Goal: Information Seeking & Learning: Learn about a topic

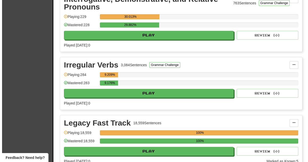
scroll to position [363, 0]
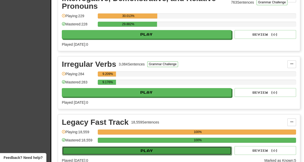
click at [158, 149] on button "Play" at bounding box center [146, 150] width 169 height 9
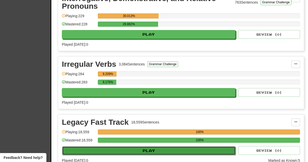
select select "**"
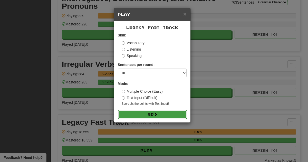
click at [145, 116] on button "Go" at bounding box center [152, 114] width 69 height 9
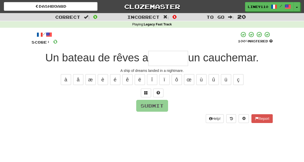
click at [167, 59] on input "text" at bounding box center [168, 58] width 40 height 15
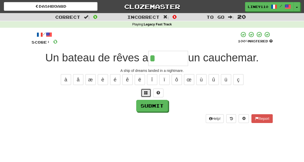
click at [146, 93] on span at bounding box center [146, 93] width 4 height 4
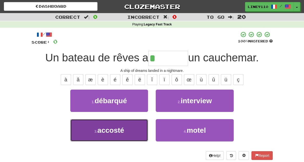
click at [114, 127] on span "accosté" at bounding box center [110, 130] width 27 height 8
type input "*******"
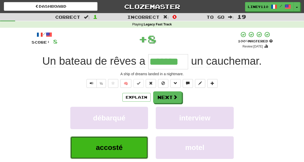
click at [101, 152] on button "accosté" at bounding box center [109, 147] width 78 height 22
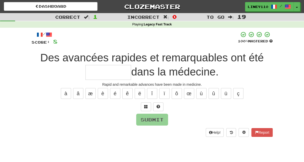
click at [131, 65] on input "text" at bounding box center [108, 72] width 46 height 15
type input "*"
click at [117, 92] on button "é" at bounding box center [115, 93] width 10 height 11
type input "*"
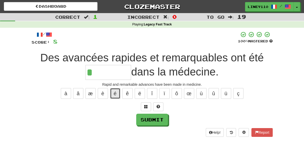
click at [113, 94] on button "é" at bounding box center [115, 93] width 10 height 11
type input "*******"
click at [113, 94] on button "é" at bounding box center [115, 93] width 10 height 11
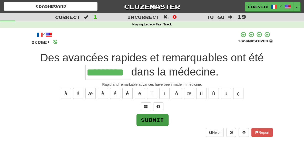
type input "*********"
click at [143, 121] on button "Submit" at bounding box center [152, 120] width 32 height 12
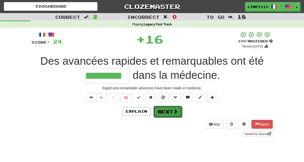
click at [165, 112] on button "Next" at bounding box center [167, 112] width 29 height 12
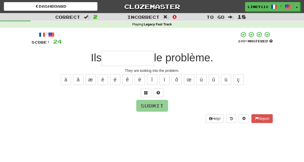
click at [127, 59] on input "text" at bounding box center [127, 58] width 52 height 15
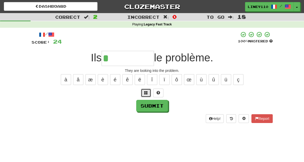
click at [144, 92] on span at bounding box center [146, 93] width 4 height 4
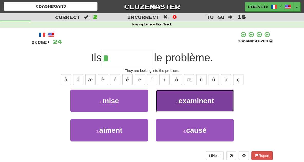
click at [200, 102] on span "examinent" at bounding box center [196, 101] width 36 height 8
type input "*********"
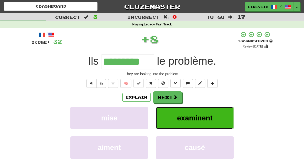
click at [207, 119] on span "examinent" at bounding box center [195, 118] width 36 height 8
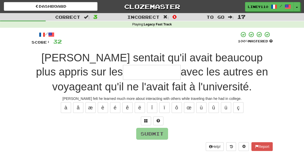
click at [123, 76] on input "text" at bounding box center [152, 72] width 58 height 15
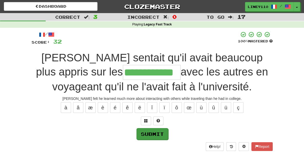
type input "**********"
click at [149, 133] on button "Submit" at bounding box center [152, 134] width 32 height 12
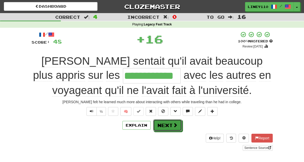
click at [175, 126] on span at bounding box center [175, 125] width 5 height 5
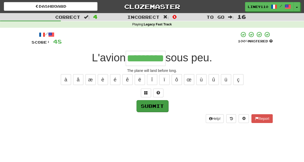
type input "*********"
click at [159, 106] on button "Submit" at bounding box center [152, 106] width 32 height 12
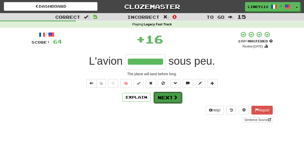
click at [177, 97] on button "Next" at bounding box center [167, 97] width 29 height 12
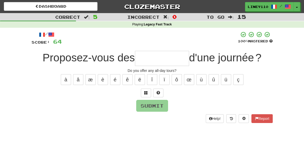
click at [151, 58] on input "text" at bounding box center [162, 58] width 54 height 15
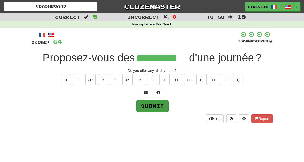
type input "**********"
click at [150, 110] on button "Submit" at bounding box center [152, 106] width 32 height 12
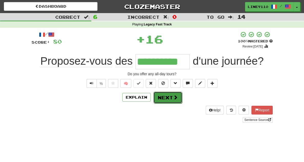
click at [171, 96] on button "Next" at bounding box center [167, 97] width 29 height 12
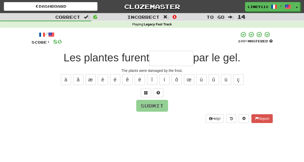
click at [162, 67] on div "/ Score: 80 100 % Mastered Les plantes furent par le gel. The plants were damag…" at bounding box center [152, 76] width 241 height 91
click at [162, 64] on input "text" at bounding box center [171, 58] width 44 height 15
type input "*"
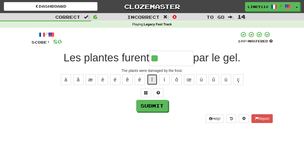
click at [151, 79] on button "î" at bounding box center [152, 79] width 10 height 11
click at [114, 77] on button "é" at bounding box center [115, 79] width 10 height 11
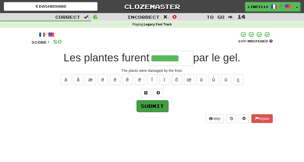
type input "*******"
click at [146, 109] on button "Submit" at bounding box center [152, 106] width 32 height 12
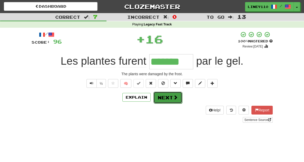
click at [176, 94] on button "Next" at bounding box center [167, 97] width 29 height 12
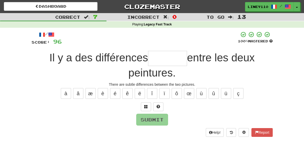
click at [148, 61] on input "text" at bounding box center [167, 58] width 39 height 15
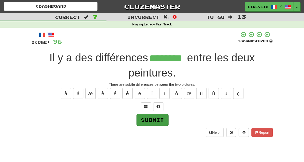
type input "********"
click at [153, 114] on button "Submit" at bounding box center [152, 120] width 32 height 12
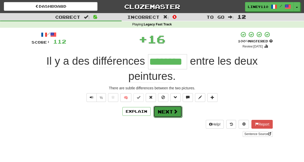
click at [167, 106] on button "Next" at bounding box center [167, 112] width 29 height 12
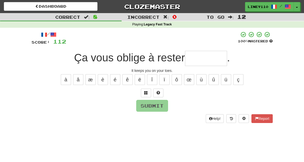
click at [211, 63] on input "text" at bounding box center [206, 58] width 42 height 15
type input "*"
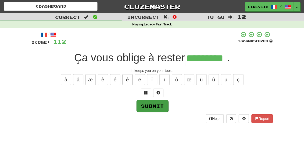
type input "*********"
click at [163, 103] on button "Submit" at bounding box center [152, 106] width 32 height 12
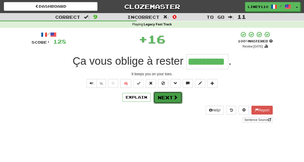
click at [173, 101] on button "Next" at bounding box center [167, 97] width 29 height 12
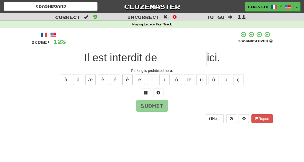
click at [174, 65] on input "text" at bounding box center [182, 58] width 50 height 15
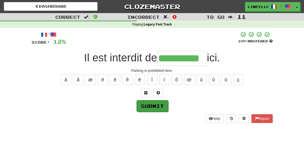
type input "**********"
click at [152, 106] on button "Submit" at bounding box center [152, 106] width 32 height 12
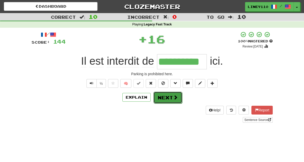
click at [164, 100] on button "Next" at bounding box center [167, 97] width 29 height 12
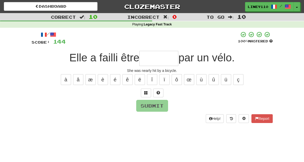
click at [160, 57] on input "text" at bounding box center [158, 58] width 39 height 15
type input "*"
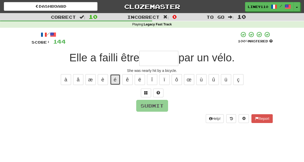
click at [115, 80] on button "é" at bounding box center [115, 79] width 10 height 11
type input "*"
click at [149, 91] on button at bounding box center [146, 92] width 10 height 9
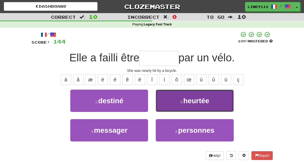
click at [186, 102] on button "2 . heurtée" at bounding box center [195, 100] width 78 height 22
type input "*******"
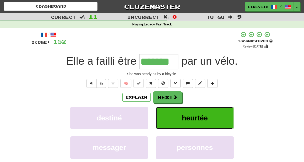
click at [194, 119] on span "heurtée" at bounding box center [195, 118] width 26 height 8
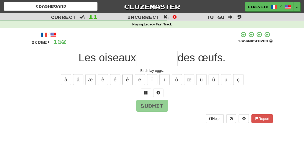
click at [156, 64] on input "text" at bounding box center [157, 58] width 42 height 15
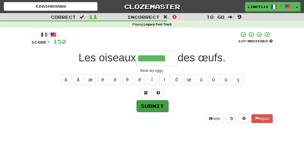
type input "*******"
click at [150, 106] on button "Submit" at bounding box center [152, 106] width 32 height 12
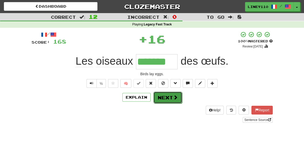
click at [175, 95] on span at bounding box center [175, 97] width 5 height 5
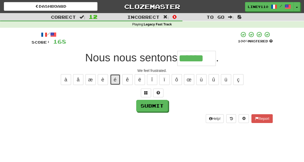
click at [115, 79] on button "é" at bounding box center [115, 79] width 10 height 11
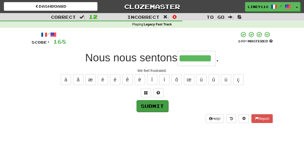
type input "********"
click at [149, 103] on button "Submit" at bounding box center [152, 106] width 32 height 12
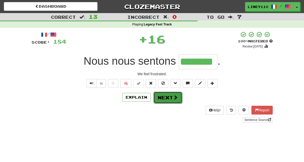
click at [170, 97] on button "Next" at bounding box center [167, 97] width 29 height 12
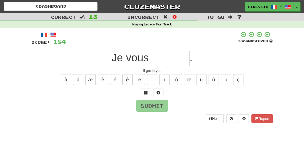
click at [162, 62] on input "text" at bounding box center [169, 58] width 41 height 15
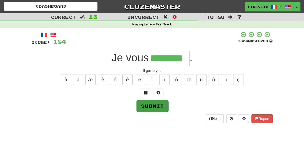
type input "********"
click at [158, 106] on button "Submit" at bounding box center [152, 106] width 32 height 12
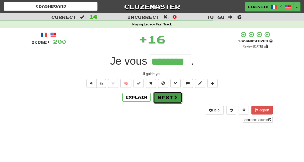
click at [170, 99] on button "Next" at bounding box center [167, 97] width 29 height 12
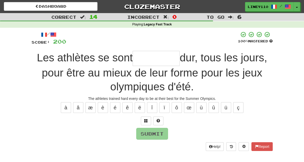
click at [133, 59] on input "text" at bounding box center [156, 58] width 47 height 15
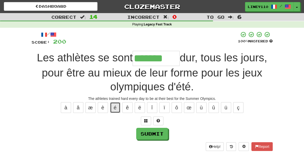
click at [118, 102] on button "é" at bounding box center [115, 107] width 10 height 11
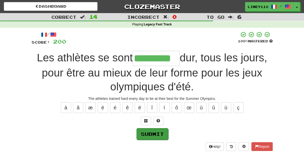
type input "*********"
click at [161, 128] on button "Submit" at bounding box center [152, 134] width 32 height 12
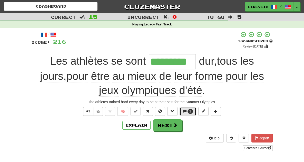
click at [187, 107] on button "1" at bounding box center [187, 111] width 17 height 9
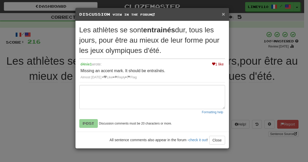
click at [225, 15] on span "×" at bounding box center [222, 14] width 3 height 6
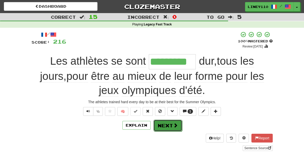
click at [170, 119] on button "Next" at bounding box center [167, 125] width 29 height 12
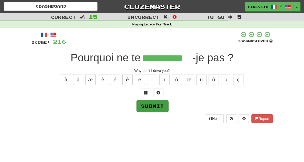
type input "**********"
click at [161, 100] on button "Submit" at bounding box center [152, 106] width 32 height 12
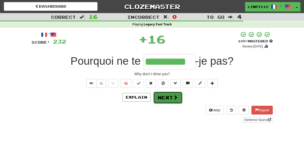
click at [157, 99] on button "Next" at bounding box center [167, 97] width 29 height 12
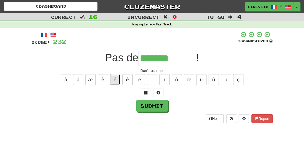
click at [115, 80] on button "é" at bounding box center [115, 79] width 10 height 11
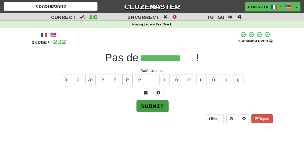
type input "**********"
click at [164, 105] on button "Submit" at bounding box center [152, 106] width 32 height 12
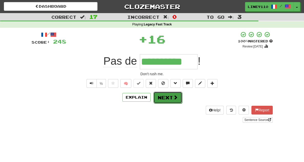
click at [164, 100] on button "Next" at bounding box center [167, 97] width 29 height 12
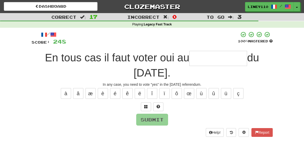
click at [189, 60] on input "text" at bounding box center [218, 58] width 58 height 15
type input "*"
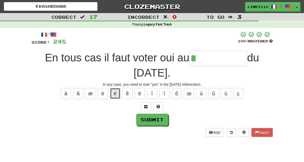
click at [116, 88] on button "é" at bounding box center [115, 93] width 10 height 11
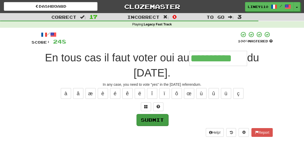
type input "**********"
click at [157, 114] on button "Submit" at bounding box center [152, 120] width 32 height 12
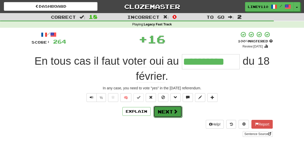
click at [168, 106] on button "Next" at bounding box center [167, 112] width 29 height 12
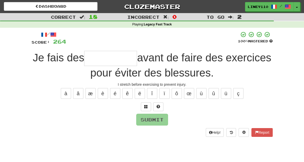
click at [84, 61] on input "text" at bounding box center [110, 58] width 53 height 15
click at [114, 95] on button "é" at bounding box center [115, 93] width 10 height 11
type input "*"
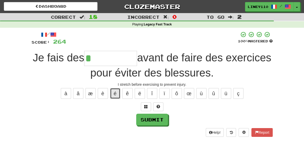
click at [114, 95] on button "é" at bounding box center [115, 93] width 10 height 11
click at [146, 109] on button at bounding box center [146, 106] width 10 height 9
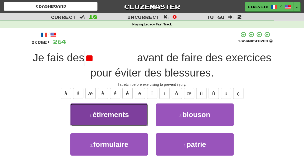
click at [118, 118] on span "étirements" at bounding box center [111, 114] width 36 height 8
type input "**********"
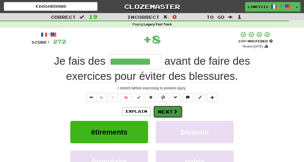
click at [173, 114] on span at bounding box center [175, 111] width 5 height 5
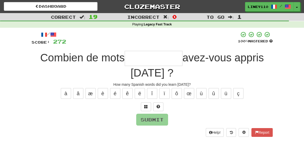
click at [140, 58] on input "text" at bounding box center [154, 58] width 58 height 15
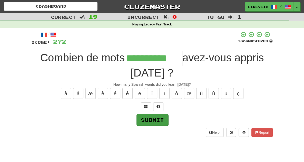
type input "**********"
click at [156, 114] on button "Submit" at bounding box center [152, 120] width 32 height 12
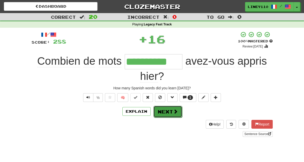
click at [164, 106] on button "Next" at bounding box center [167, 112] width 29 height 12
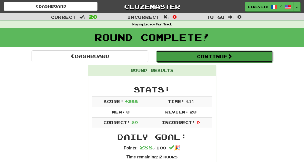
click at [225, 59] on button "Continue" at bounding box center [214, 56] width 117 height 12
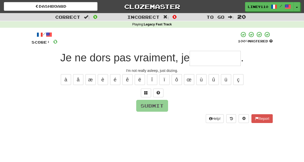
click at [208, 59] on input "text" at bounding box center [214, 58] width 51 height 15
type input "*"
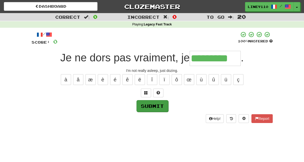
type input "*********"
click at [158, 104] on button "Submit" at bounding box center [152, 106] width 32 height 12
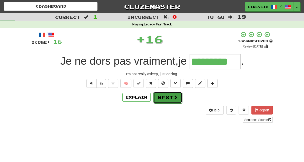
click at [172, 100] on button "Next" at bounding box center [167, 97] width 29 height 12
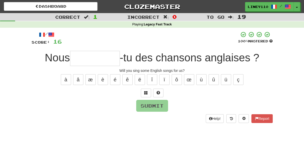
click at [94, 60] on input "text" at bounding box center [95, 58] width 50 height 15
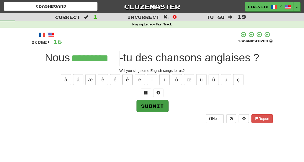
type input "*********"
click at [152, 107] on button "Submit" at bounding box center [152, 106] width 32 height 12
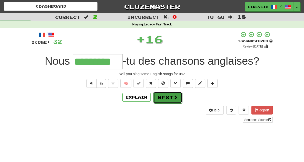
click at [168, 102] on button "Next" at bounding box center [167, 97] width 29 height 12
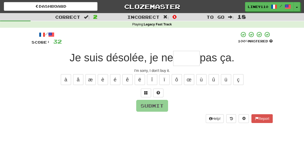
click at [189, 62] on input "text" at bounding box center [186, 58] width 26 height 15
type input "****"
click at [156, 98] on div "/ Score: 32 100 % Mastered Je suis désolée, je ne **** pas ça. I'm sorry, I don…" at bounding box center [152, 76] width 241 height 91
click at [155, 104] on button "Submit" at bounding box center [152, 106] width 32 height 12
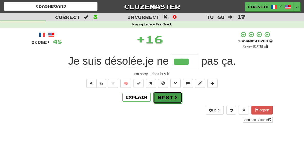
click at [169, 101] on button "Next" at bounding box center [167, 97] width 29 height 12
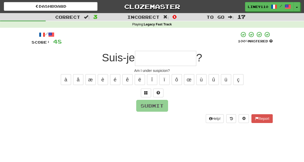
click at [164, 60] on input "text" at bounding box center [165, 58] width 61 height 15
click at [243, 76] on div "à â æ è é ê ë î ï ô œ ù û ü ç" at bounding box center [152, 79] width 241 height 13
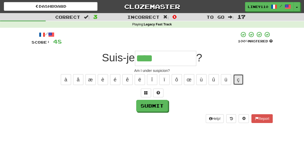
click at [240, 78] on button "ç" at bounding box center [238, 79] width 10 height 11
click at [114, 80] on button "é" at bounding box center [115, 79] width 10 height 11
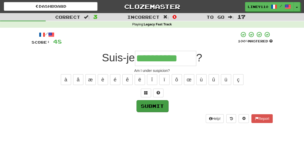
type input "**********"
click at [150, 104] on button "Submit" at bounding box center [152, 106] width 32 height 12
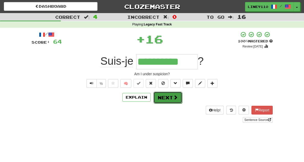
click at [169, 99] on button "Next" at bounding box center [167, 97] width 29 height 12
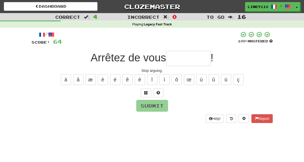
click at [183, 60] on input "text" at bounding box center [188, 58] width 44 height 15
type input "*"
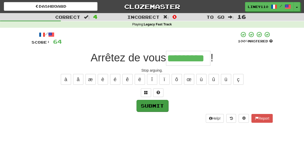
type input "*********"
click at [159, 104] on button "Submit" at bounding box center [152, 106] width 32 height 12
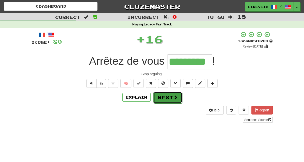
click at [169, 101] on button "Next" at bounding box center [167, 97] width 29 height 12
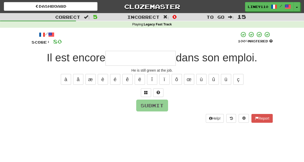
click at [137, 59] on input "text" at bounding box center [140, 58] width 70 height 15
type input "*"
click at [149, 91] on button at bounding box center [146, 92] width 10 height 9
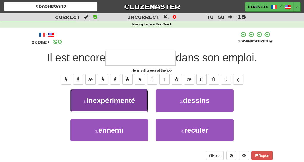
click at [139, 95] on button "1 . inexpérimenté" at bounding box center [109, 100] width 78 height 22
type input "**********"
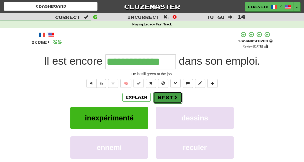
click at [166, 98] on button "Next" at bounding box center [167, 97] width 29 height 12
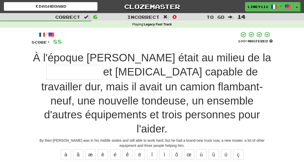
click at [103, 65] on input "text" at bounding box center [74, 72] width 57 height 15
type input "**********"
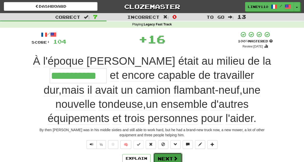
click at [172, 152] on button "Next" at bounding box center [167, 158] width 29 height 12
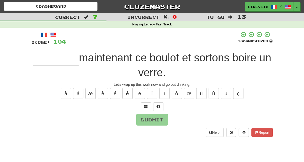
click at [47, 60] on input "text" at bounding box center [56, 58] width 46 height 15
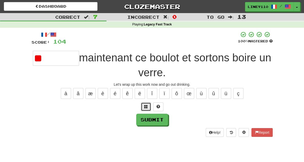
click at [145, 105] on span at bounding box center [146, 107] width 4 height 4
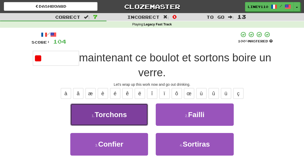
click at [126, 103] on button "1 . [GEOGRAPHIC_DATA]" at bounding box center [109, 114] width 78 height 22
type input "********"
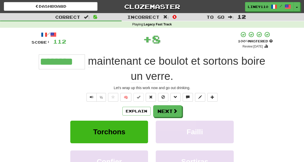
click at [158, 63] on span "boulot" at bounding box center [172, 61] width 29 height 12
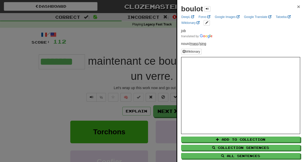
click at [297, 6] on span "×" at bounding box center [298, 7] width 3 height 6
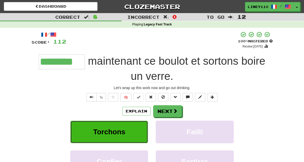
click at [117, 120] on button "Torchons" at bounding box center [109, 131] width 78 height 22
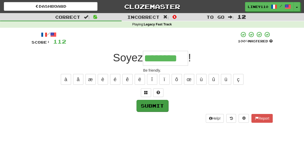
type input "********"
click at [149, 106] on button "Submit" at bounding box center [152, 106] width 32 height 12
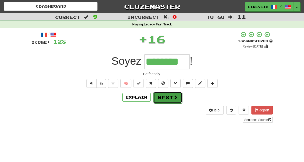
click at [173, 95] on span at bounding box center [175, 97] width 5 height 5
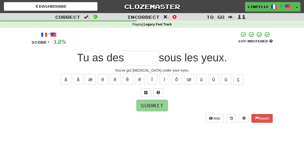
click at [134, 61] on input "text" at bounding box center [141, 58] width 35 height 15
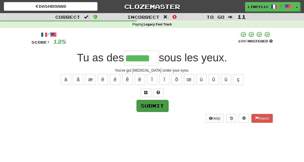
type input "******"
click at [149, 107] on button "Submit" at bounding box center [152, 106] width 32 height 12
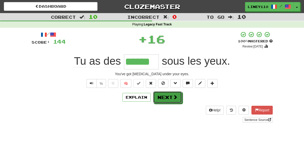
click at [166, 99] on button "Next" at bounding box center [167, 97] width 29 height 12
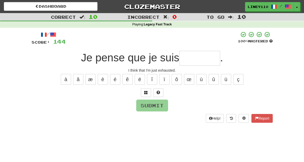
click at [200, 57] on input "text" at bounding box center [199, 58] width 41 height 15
drag, startPoint x: 200, startPoint y: 57, endPoint x: 114, endPoint y: 80, distance: 89.3
click at [114, 80] on div "/ Score: 144 100 % Mastered Je pense que je suis . I think that I'm just exhaus…" at bounding box center [152, 76] width 241 height 91
click at [114, 80] on button "é" at bounding box center [115, 79] width 10 height 11
type input "*"
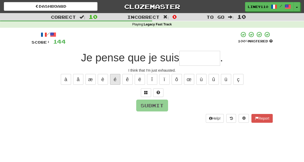
type input "*"
click at [146, 92] on span at bounding box center [146, 92] width 4 height 4
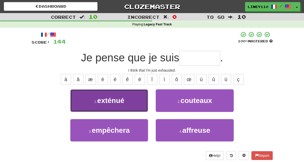
drag, startPoint x: 146, startPoint y: 92, endPoint x: 125, endPoint y: 101, distance: 22.9
click at [125, 101] on button "1 . exténué" at bounding box center [109, 100] width 78 height 22
type input "*******"
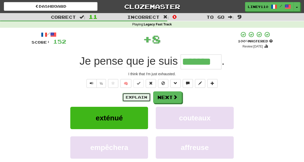
click at [140, 96] on button "Explain" at bounding box center [136, 97] width 28 height 9
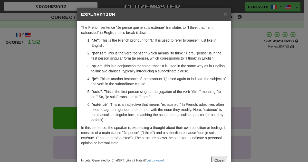
click at [219, 159] on button "Close" at bounding box center [219, 160] width 16 height 9
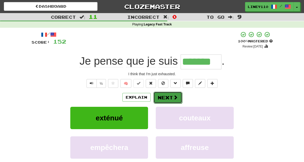
click at [163, 97] on button "Next" at bounding box center [167, 97] width 29 height 12
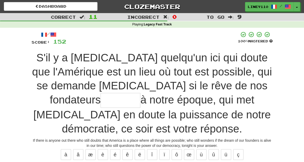
click at [102, 93] on input "text" at bounding box center [120, 100] width 40 height 15
type input "*"
click at [103, 93] on input "*" at bounding box center [120, 100] width 40 height 15
type input "*"
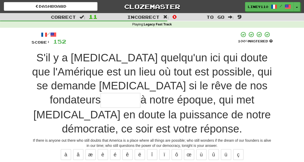
type input "*"
click at [100, 93] on input "text" at bounding box center [120, 100] width 40 height 15
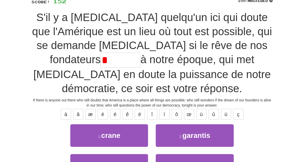
scroll to position [39, 0]
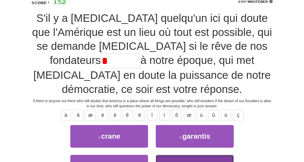
type input "*******"
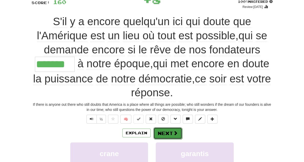
click at [166, 127] on button "Next" at bounding box center [167, 133] width 29 height 12
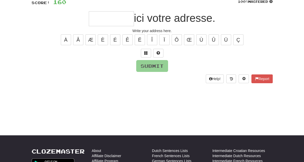
click at [109, 18] on input "text" at bounding box center [111, 18] width 45 height 15
click at [115, 40] on button "É" at bounding box center [115, 39] width 10 height 11
type input "*"
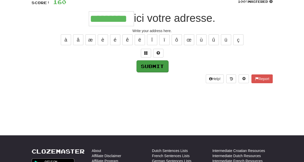
type input "*********"
click at [156, 67] on button "Submit" at bounding box center [152, 66] width 32 height 12
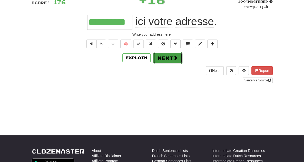
click at [170, 59] on button "Next" at bounding box center [167, 58] width 29 height 12
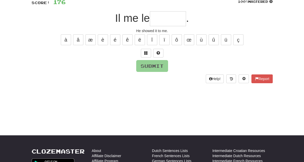
click at [166, 21] on input "text" at bounding box center [168, 18] width 36 height 15
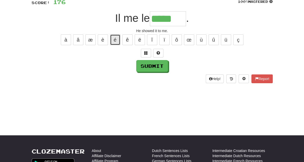
click at [112, 40] on button "é" at bounding box center [115, 39] width 10 height 11
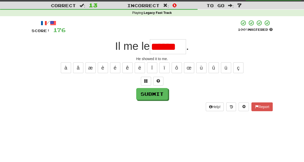
scroll to position [0, 0]
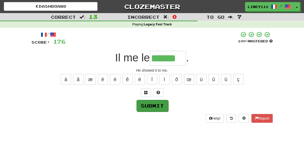
type input "******"
click at [152, 103] on button "Submit" at bounding box center [152, 106] width 32 height 12
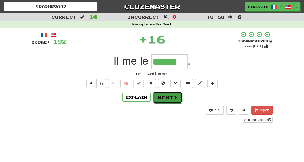
click at [169, 98] on button "Next" at bounding box center [167, 97] width 29 height 12
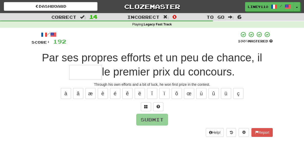
click at [102, 65] on input "text" at bounding box center [85, 72] width 33 height 15
type input "*****"
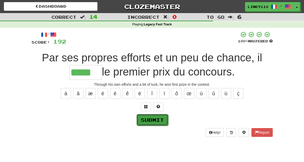
click at [164, 123] on button "Submit" at bounding box center [152, 120] width 32 height 12
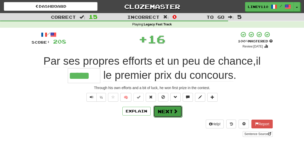
click at [166, 115] on button "Next" at bounding box center [167, 111] width 29 height 12
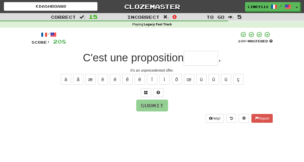
click at [203, 64] on input "text" at bounding box center [201, 58] width 34 height 15
click at [201, 62] on input "text" at bounding box center [201, 58] width 34 height 15
type input "*"
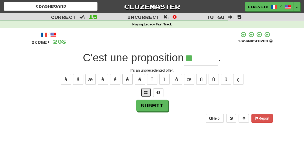
click at [146, 91] on span at bounding box center [146, 92] width 4 height 4
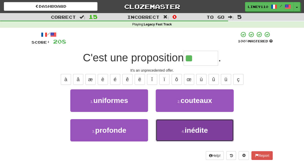
click at [179, 132] on button "4 . inédite" at bounding box center [195, 130] width 78 height 22
type input "*******"
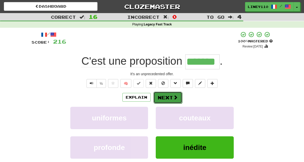
click at [170, 98] on button "Next" at bounding box center [167, 97] width 29 height 12
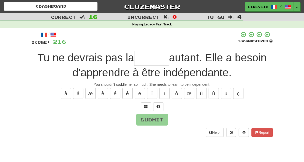
click at [156, 61] on input "text" at bounding box center [151, 58] width 35 height 15
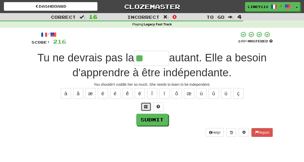
click at [146, 105] on span at bounding box center [146, 107] width 4 height 4
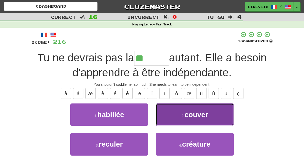
click at [178, 116] on button "2 . couver" at bounding box center [195, 114] width 78 height 22
type input "******"
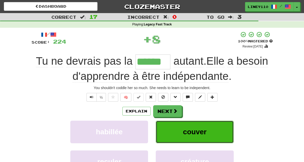
click at [204, 129] on span "couver" at bounding box center [195, 132] width 24 height 8
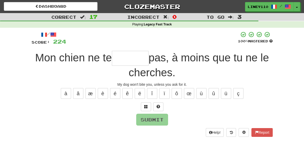
click at [112, 59] on input "text" at bounding box center [130, 58] width 37 height 15
type input "******"
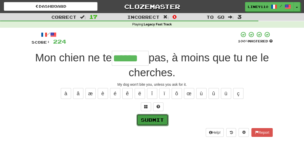
click at [142, 114] on button "Submit" at bounding box center [152, 120] width 32 height 12
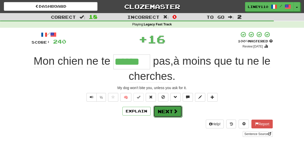
click at [167, 105] on button "Next" at bounding box center [167, 111] width 29 height 12
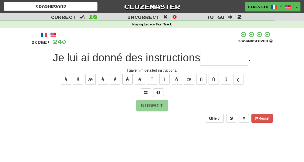
click at [221, 58] on input "text" at bounding box center [224, 58] width 48 height 15
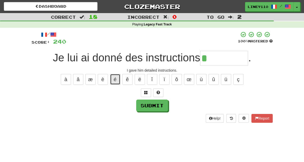
click at [118, 79] on button "é" at bounding box center [115, 79] width 10 height 11
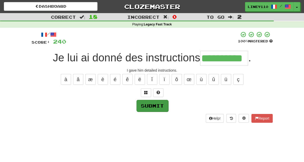
type input "**********"
click at [148, 106] on button "Submit" at bounding box center [152, 106] width 32 height 12
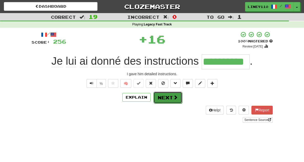
click at [173, 98] on span at bounding box center [175, 97] width 5 height 5
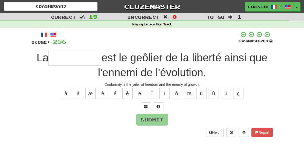
click at [60, 59] on input "text" at bounding box center [74, 58] width 53 height 15
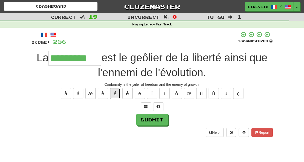
click at [116, 91] on button "é" at bounding box center [115, 93] width 10 height 11
type input "**********"
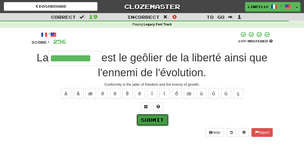
drag, startPoint x: 148, startPoint y: 121, endPoint x: 142, endPoint y: 119, distance: 5.9
click at [142, 119] on button "Submit" at bounding box center [152, 120] width 32 height 12
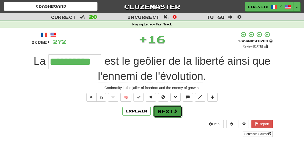
click at [166, 112] on button "Next" at bounding box center [167, 111] width 29 height 12
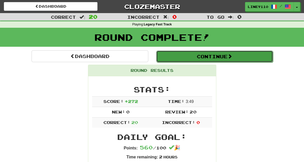
click at [219, 55] on button "Continue" at bounding box center [214, 56] width 117 height 12
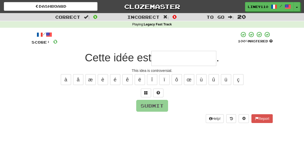
click at [160, 59] on input "text" at bounding box center [183, 58] width 65 height 15
click at [160, 59] on input "*" at bounding box center [183, 58] width 65 height 15
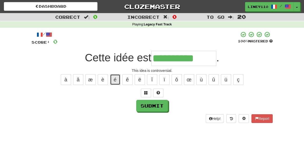
click at [115, 79] on button "é" at bounding box center [115, 79] width 10 height 11
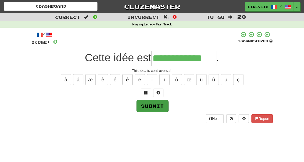
type input "**********"
click at [152, 107] on button "Submit" at bounding box center [152, 106] width 32 height 12
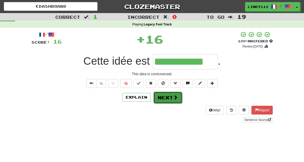
click at [175, 97] on span at bounding box center [175, 97] width 5 height 5
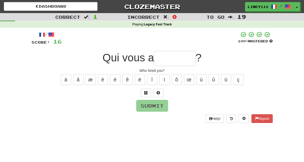
click at [75, 68] on div "Who hired you?" at bounding box center [152, 70] width 241 height 5
click at [167, 59] on input "text" at bounding box center [175, 58] width 42 height 15
type input "*"
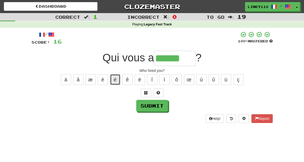
click at [117, 81] on button "é" at bounding box center [115, 79] width 10 height 11
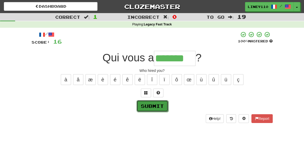
click at [158, 105] on button "Submit" at bounding box center [152, 106] width 32 height 12
type input "********"
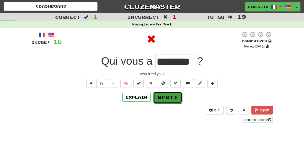
click at [167, 99] on button "Next" at bounding box center [167, 97] width 29 height 12
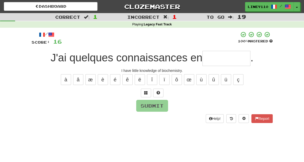
click at [222, 58] on input "text" at bounding box center [226, 58] width 48 height 15
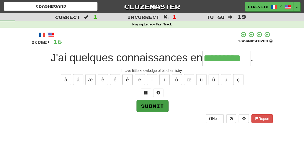
type input "*********"
click at [157, 104] on button "Submit" at bounding box center [152, 106] width 32 height 12
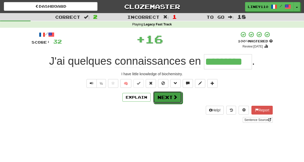
click at [180, 96] on button "Next" at bounding box center [167, 97] width 29 height 12
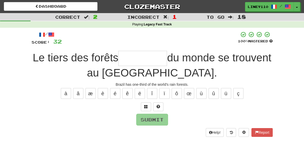
click at [140, 64] on input "text" at bounding box center [142, 58] width 49 height 15
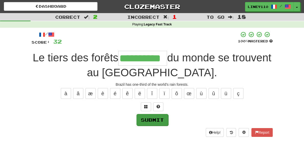
type input "**********"
click at [152, 118] on button "Submit" at bounding box center [152, 120] width 32 height 12
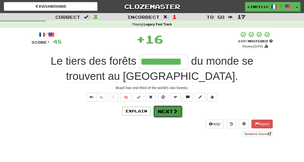
click at [167, 115] on button "Next" at bounding box center [167, 111] width 29 height 12
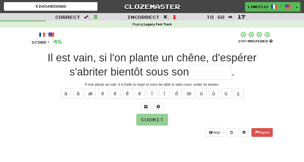
click at [189, 75] on input "text" at bounding box center [210, 72] width 43 height 15
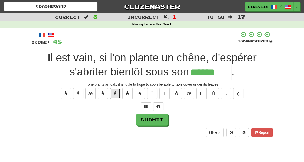
click at [111, 94] on button "é" at bounding box center [115, 93] width 10 height 11
click at [146, 105] on button at bounding box center [146, 106] width 10 height 9
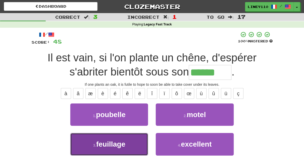
click at [121, 142] on button "3 . feuillage" at bounding box center [109, 144] width 78 height 22
type input "*********"
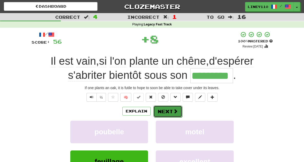
click at [167, 110] on button "Next" at bounding box center [167, 111] width 29 height 12
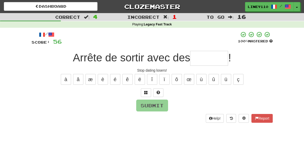
click at [211, 61] on input "text" at bounding box center [209, 58] width 38 height 15
type input "*"
click at [211, 61] on input "text" at bounding box center [209, 58] width 38 height 15
click at [144, 93] on span at bounding box center [146, 92] width 4 height 4
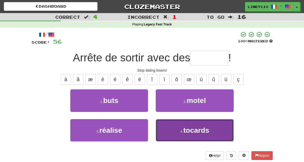
click at [194, 126] on span "tocards" at bounding box center [196, 130] width 26 height 8
type input "*******"
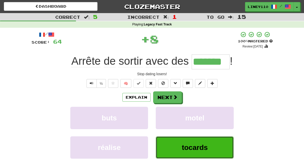
click at [200, 149] on span "tocards" at bounding box center [195, 147] width 26 height 8
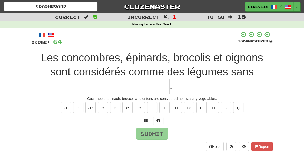
click at [169, 79] on input "text" at bounding box center [150, 86] width 38 height 15
click at [146, 116] on button at bounding box center [146, 120] width 10 height 9
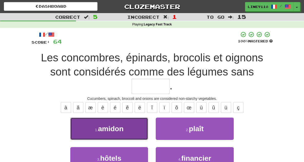
click at [135, 117] on button "1 . amidon" at bounding box center [109, 128] width 78 height 22
type input "******"
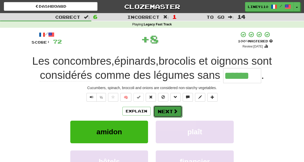
click at [167, 111] on button "Next" at bounding box center [167, 111] width 29 height 12
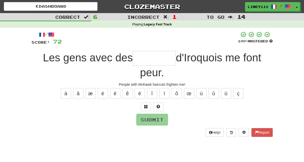
click at [147, 60] on input "text" at bounding box center [154, 58] width 43 height 15
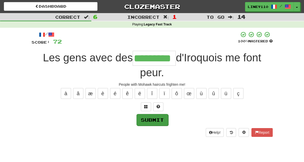
type input "*********"
click at [154, 114] on button "Submit" at bounding box center [152, 120] width 32 height 12
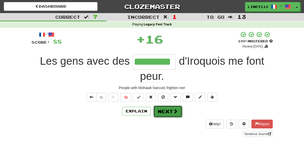
click at [176, 109] on span at bounding box center [175, 111] width 5 height 5
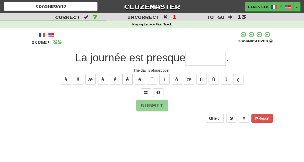
click at [199, 60] on input "text" at bounding box center [205, 58] width 40 height 15
type input "*"
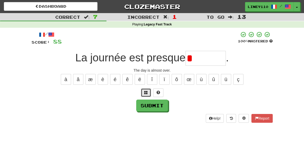
click at [144, 93] on span at bounding box center [146, 92] width 4 height 4
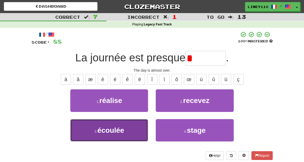
click at [121, 131] on button "3 . écoulée" at bounding box center [109, 130] width 78 height 22
type input "*******"
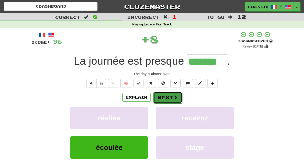
click at [167, 98] on button "Next" at bounding box center [167, 97] width 29 height 12
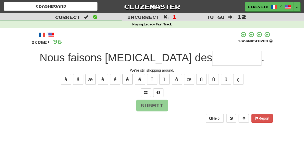
click at [213, 58] on input "text" at bounding box center [236, 58] width 49 height 15
type input "*"
click at [222, 55] on input "text" at bounding box center [236, 58] width 49 height 15
type input "*"
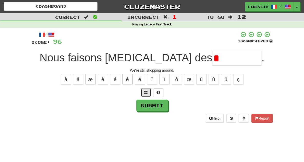
click at [148, 92] on button at bounding box center [146, 92] width 10 height 9
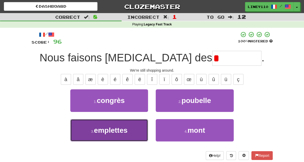
click at [103, 137] on button "3 . emplettes" at bounding box center [109, 130] width 78 height 22
type input "*********"
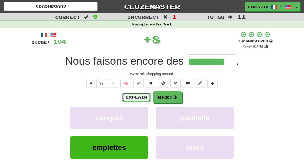
click at [140, 99] on button "Explain" at bounding box center [136, 97] width 28 height 9
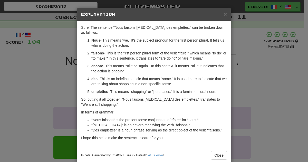
click at [140, 99] on p "So, putting it all together, "Nous faisons [MEDICAL_DATA] des emplettes." trans…" at bounding box center [154, 102] width 146 height 10
click at [218, 151] on button "Close" at bounding box center [219, 155] width 16 height 9
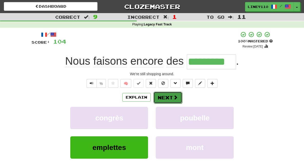
click at [170, 98] on button "Next" at bounding box center [167, 97] width 29 height 12
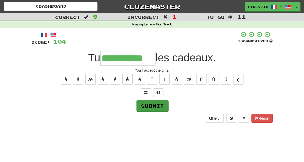
type input "**********"
click at [145, 106] on button "Submit" at bounding box center [152, 106] width 32 height 12
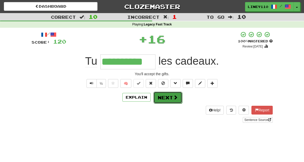
click at [171, 100] on button "Next" at bounding box center [167, 97] width 29 height 12
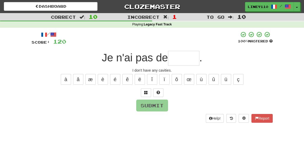
click at [181, 58] on input "text" at bounding box center [183, 58] width 31 height 15
click at [181, 58] on input "**" at bounding box center [183, 58] width 31 height 15
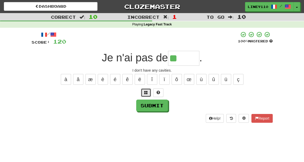
click at [146, 95] on button at bounding box center [146, 92] width 10 height 9
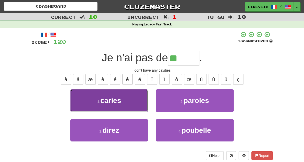
click at [142, 98] on button "1 . caries" at bounding box center [109, 100] width 78 height 22
type input "******"
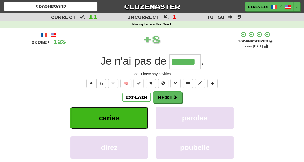
click at [118, 122] on button "caries" at bounding box center [109, 118] width 78 height 22
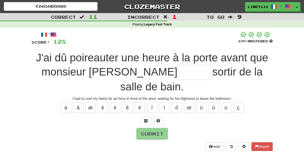
click at [177, 73] on input "text" at bounding box center [194, 72] width 35 height 15
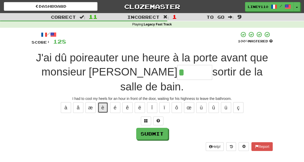
click at [103, 102] on button "è" at bounding box center [103, 107] width 10 height 11
click at [177, 74] on input "***" at bounding box center [194, 72] width 35 height 15
click at [114, 102] on button "é" at bounding box center [115, 107] width 10 height 11
click at [92, 80] on div "/ Score: 128 100 % Mastered J'ai dû poireauter une heure à la porte avant que m…" at bounding box center [152, 90] width 241 height 119
click at [91, 80] on div "/ Score: 128 100 % Mastered J'ai dû poireauter une heure à la porte avant que m…" at bounding box center [152, 90] width 241 height 119
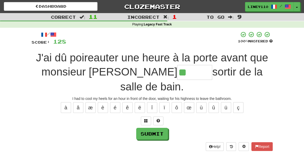
click at [177, 75] on input "**" at bounding box center [194, 72] width 35 height 15
click at [144, 119] on span at bounding box center [146, 121] width 4 height 4
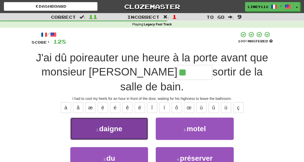
click at [119, 118] on button "1 . daigne" at bounding box center [109, 128] width 78 height 22
type input "******"
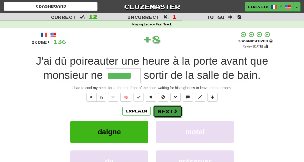
click at [165, 111] on button "Next" at bounding box center [167, 111] width 29 height 12
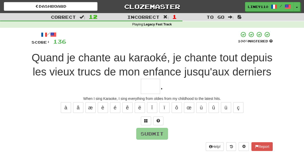
click at [160, 79] on input "text" at bounding box center [150, 86] width 19 height 15
type input "****"
click at [165, 128] on button "Submit" at bounding box center [152, 134] width 32 height 12
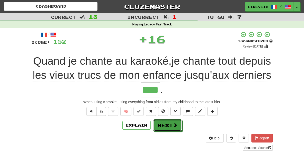
click at [165, 119] on button "Next" at bounding box center [167, 125] width 29 height 12
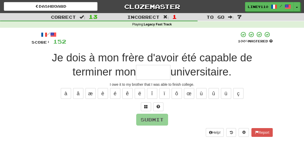
click at [136, 70] on input "text" at bounding box center [153, 72] width 34 height 15
click at [115, 94] on button "é" at bounding box center [115, 93] width 10 height 11
type input "*"
click at [145, 105] on span at bounding box center [146, 107] width 4 height 4
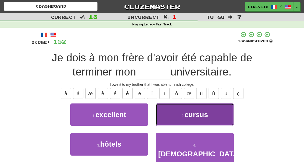
click at [172, 117] on button "2 . cursus" at bounding box center [195, 114] width 78 height 22
type input "******"
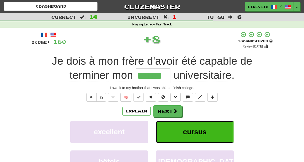
click at [200, 133] on span "cursus" at bounding box center [195, 132] width 24 height 8
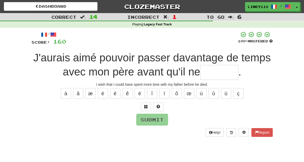
click at [200, 73] on input "text" at bounding box center [219, 72] width 38 height 15
type input "*"
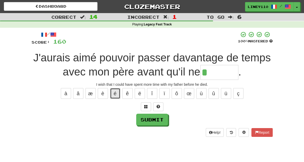
click at [117, 91] on button "é" at bounding box center [115, 93] width 10 height 11
click at [104, 92] on button "è" at bounding box center [103, 93] width 10 height 11
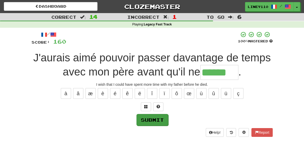
type input "******"
click at [152, 120] on button "Submit" at bounding box center [152, 120] width 32 height 12
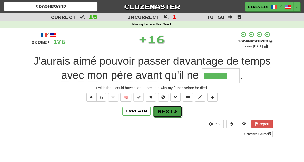
click at [165, 114] on button "Next" at bounding box center [167, 111] width 29 height 12
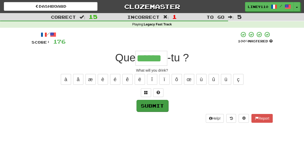
type input "******"
click at [151, 105] on button "Submit" at bounding box center [152, 106] width 32 height 12
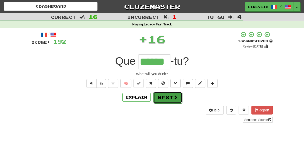
click at [174, 101] on button "Next" at bounding box center [167, 97] width 29 height 12
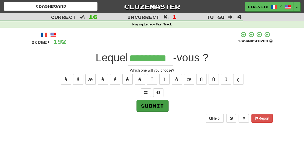
type input "*********"
click at [147, 108] on button "Submit" at bounding box center [152, 106] width 32 height 12
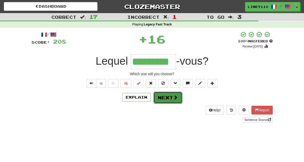
click at [168, 98] on button "Next" at bounding box center [167, 97] width 29 height 12
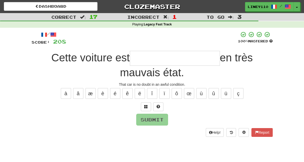
click at [130, 61] on input "text" at bounding box center [175, 58] width 90 height 15
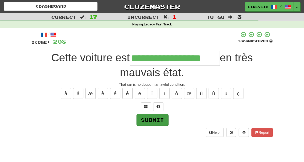
type input "**********"
click at [152, 114] on button "Submit" at bounding box center [152, 120] width 32 height 12
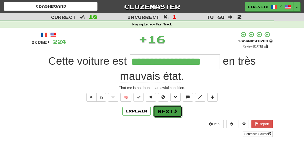
click at [168, 105] on button "Next" at bounding box center [167, 111] width 29 height 12
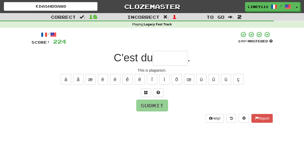
click at [175, 61] on input "text" at bounding box center [170, 58] width 34 height 15
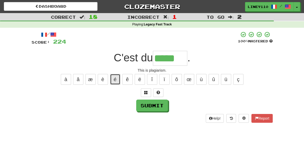
click at [114, 79] on button "é" at bounding box center [115, 79] width 10 height 11
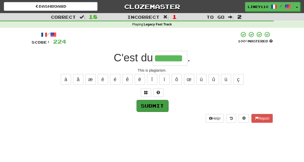
type input "*******"
click at [146, 106] on button "Submit" at bounding box center [152, 106] width 32 height 12
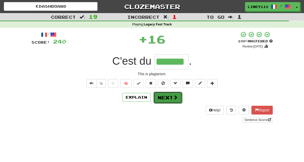
click at [171, 98] on button "Next" at bounding box center [167, 97] width 29 height 12
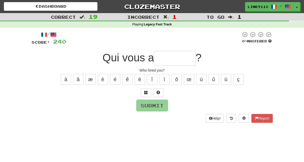
click at [174, 56] on input "text" at bounding box center [175, 58] width 42 height 15
click at [173, 57] on input "text" at bounding box center [175, 58] width 42 height 15
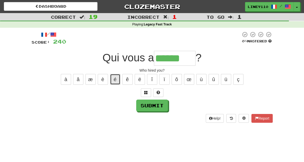
click at [116, 77] on button "é" at bounding box center [115, 79] width 10 height 11
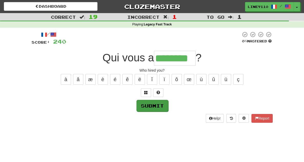
type input "********"
click at [149, 107] on button "Submit" at bounding box center [152, 106] width 32 height 12
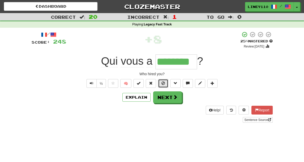
click at [164, 83] on span at bounding box center [163, 83] width 4 height 4
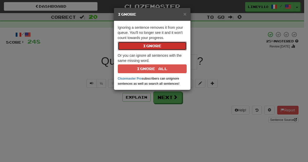
click at [154, 45] on button "Ignore" at bounding box center [152, 46] width 69 height 9
